Goal: Find specific page/section

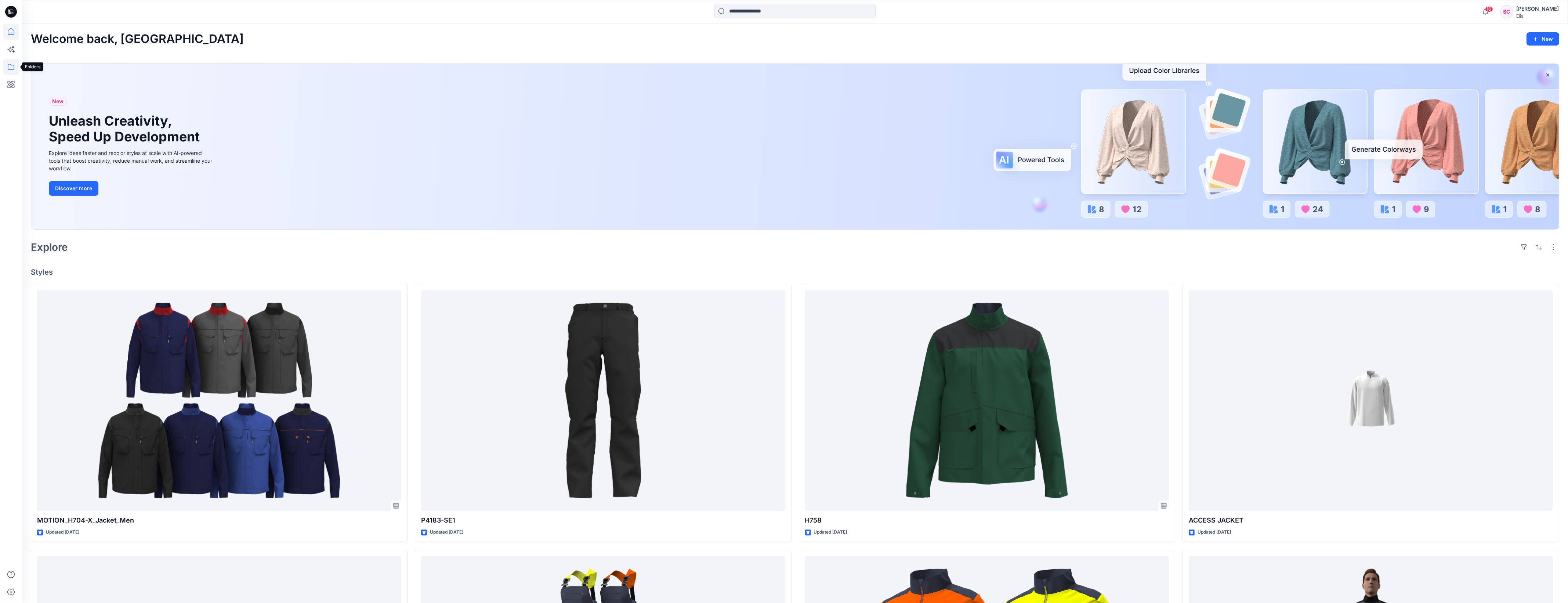
click at [10, 69] on icon at bounding box center [11, 66] width 16 height 16
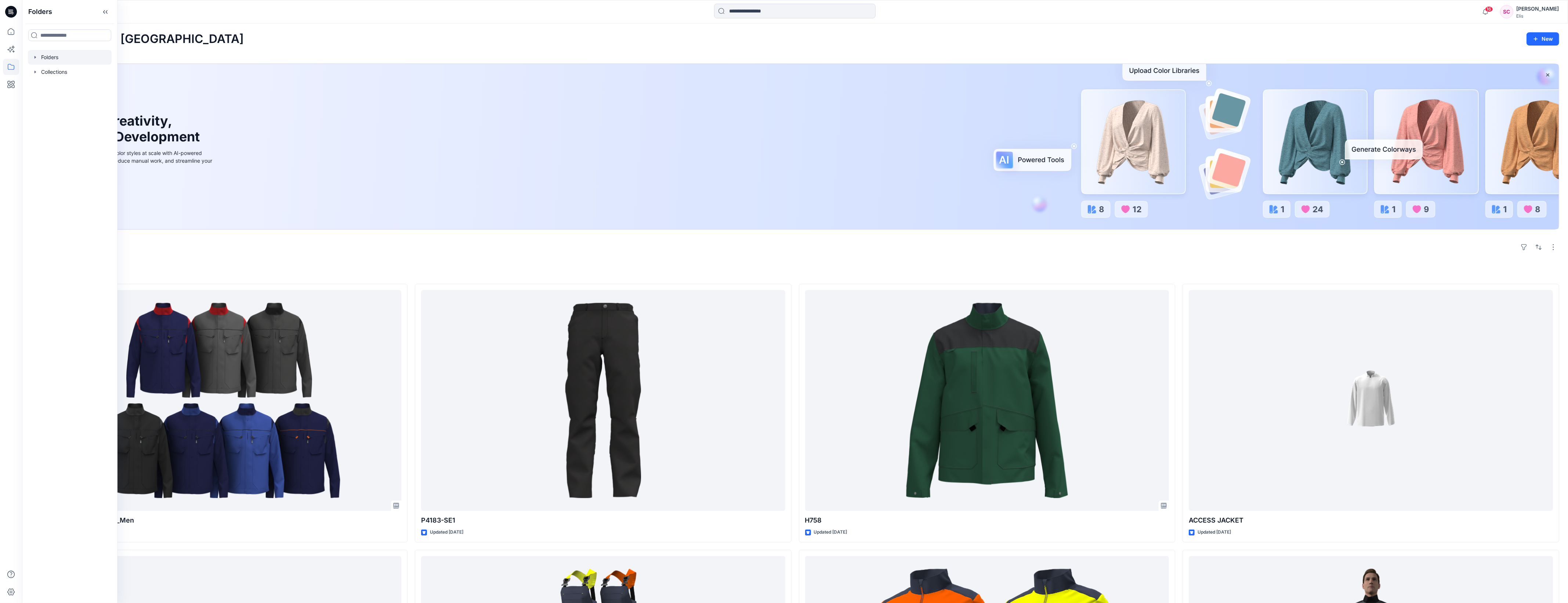
click at [53, 58] on div at bounding box center [70, 57] width 84 height 15
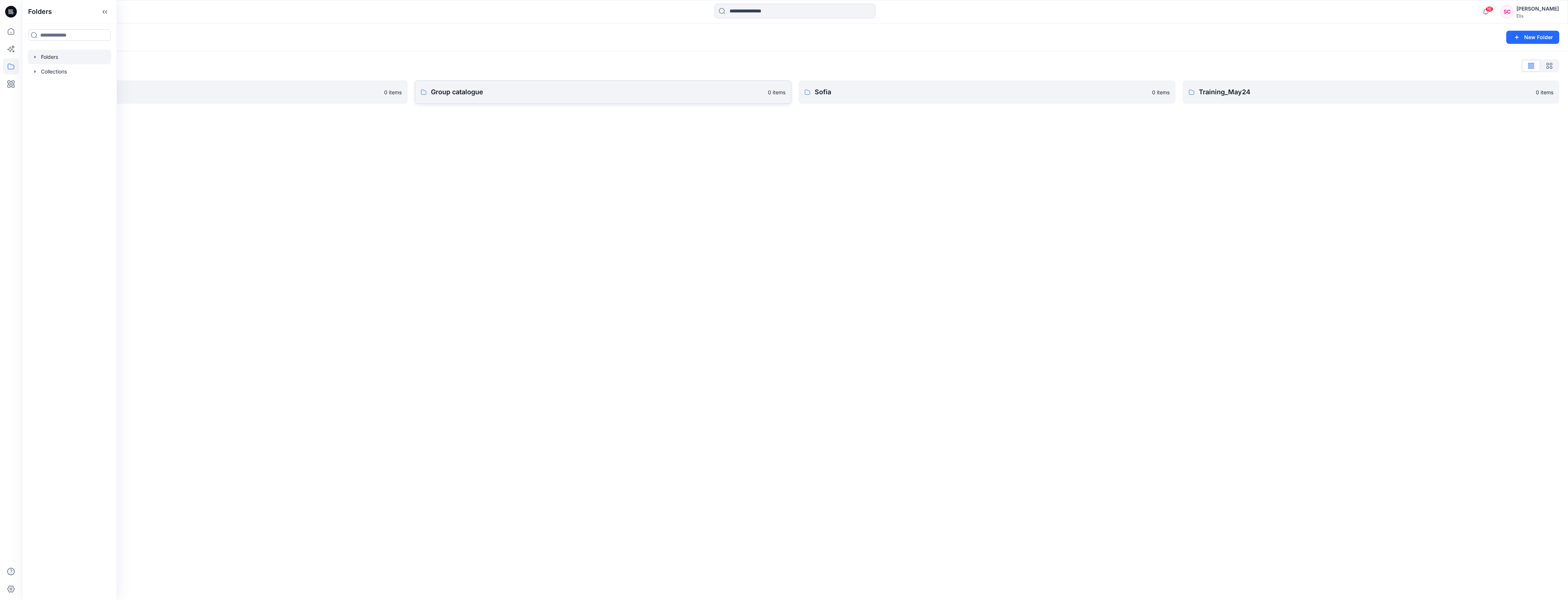
click at [467, 91] on p "Group catalogue" at bounding box center [597, 92] width 333 height 10
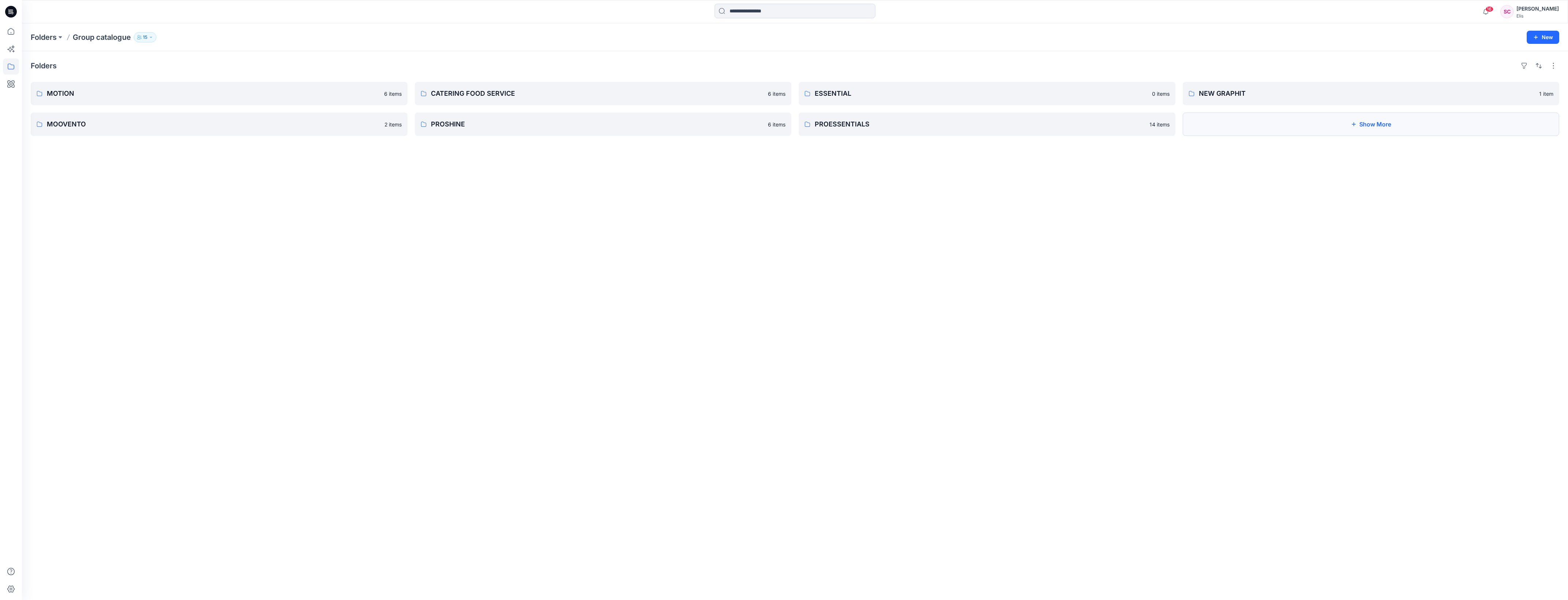
click at [1258, 133] on button "Show More" at bounding box center [1371, 124] width 377 height 23
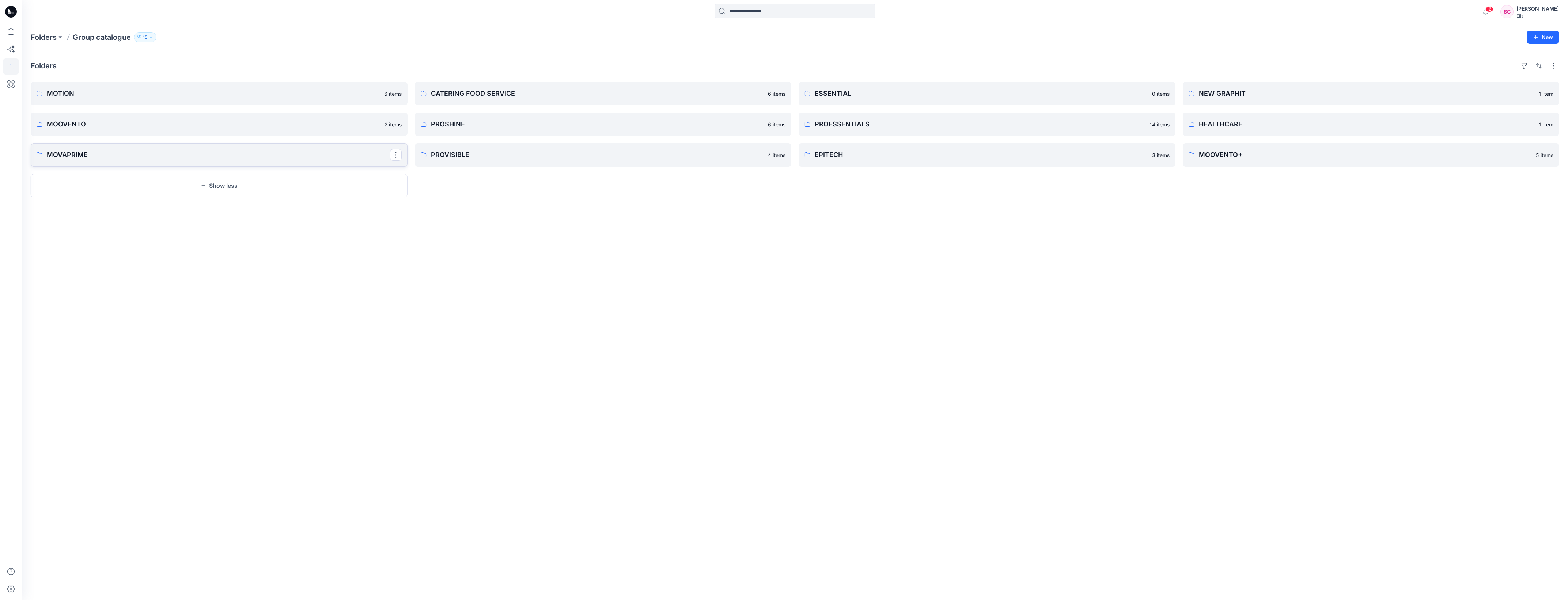
click at [248, 158] on p "MOVAPRIME" at bounding box center [218, 155] width 343 height 10
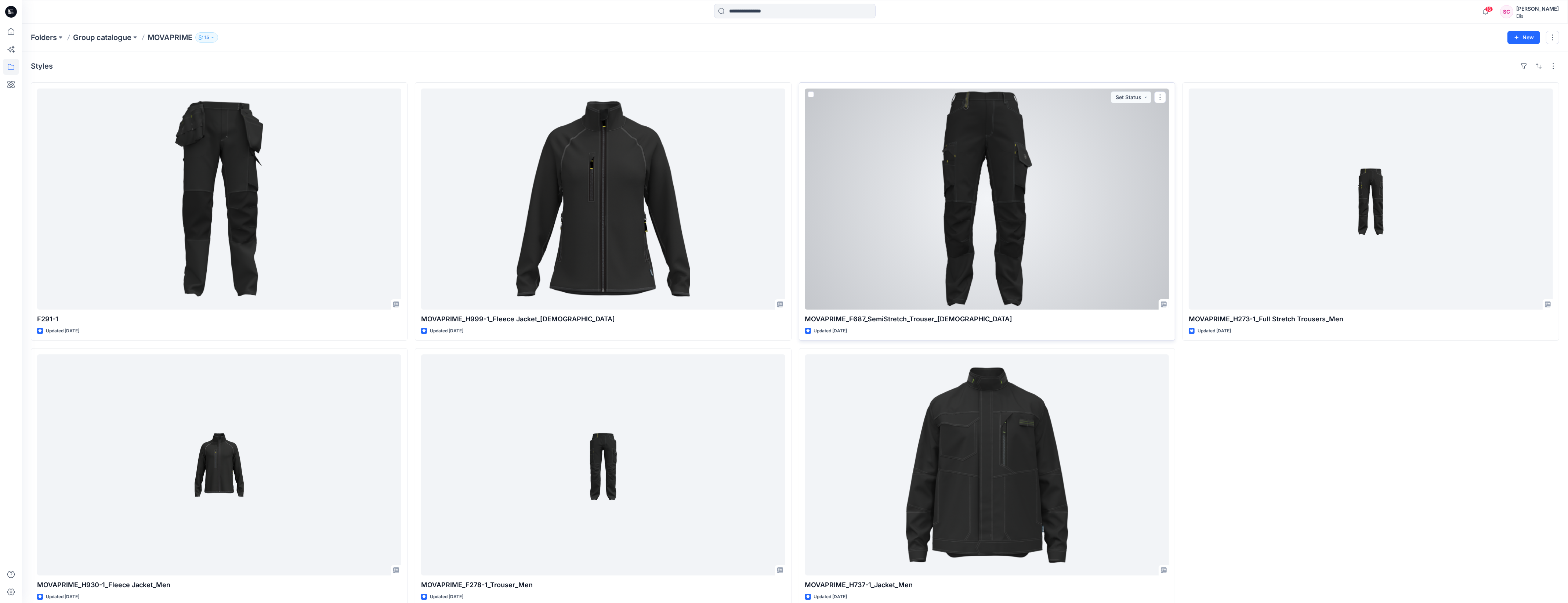
click at [924, 322] on p "MOVAPRIME_F687_SemiStretch_Trouser_[DEMOGRAPHIC_DATA]" at bounding box center [987, 319] width 364 height 10
click at [924, 285] on div at bounding box center [987, 199] width 364 height 221
